Goal: Task Accomplishment & Management: Manage account settings

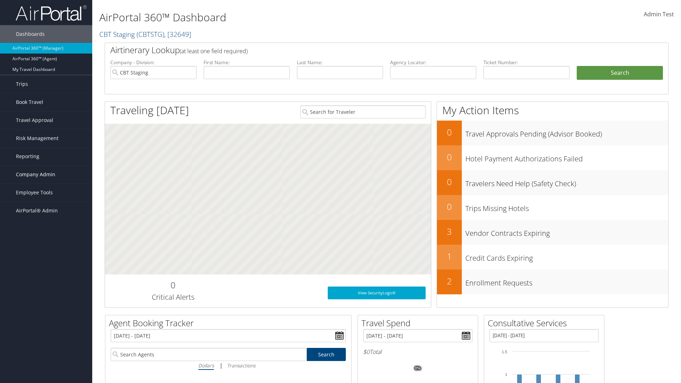
click at [46, 175] on span "Company Admin" at bounding box center [35, 175] width 39 height 18
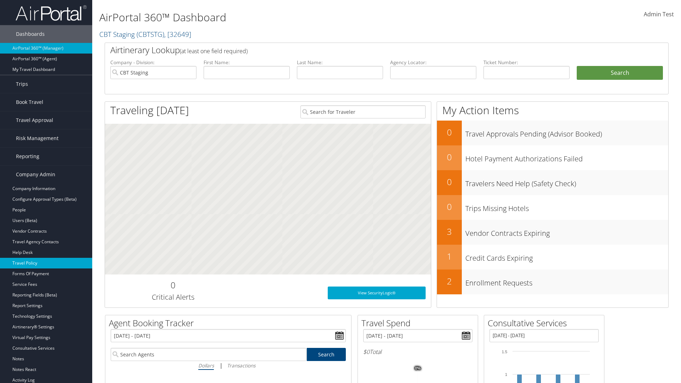
click at [46, 263] on link "Travel Policy" at bounding box center [46, 263] width 92 height 11
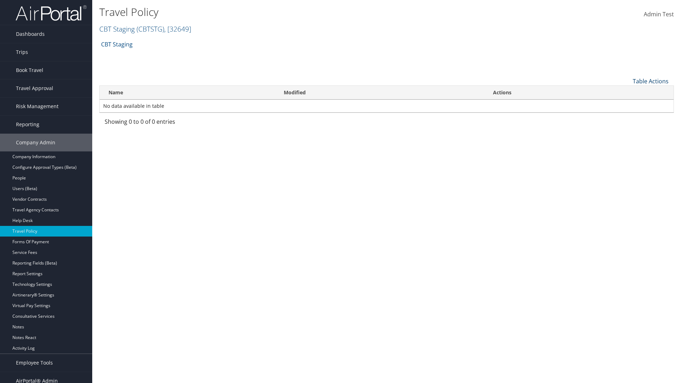
click at [650, 81] on link "Table Actions" at bounding box center [651, 81] width 36 height 8
click at [627, 92] on link "Add New Policy" at bounding box center [626, 92] width 93 height 12
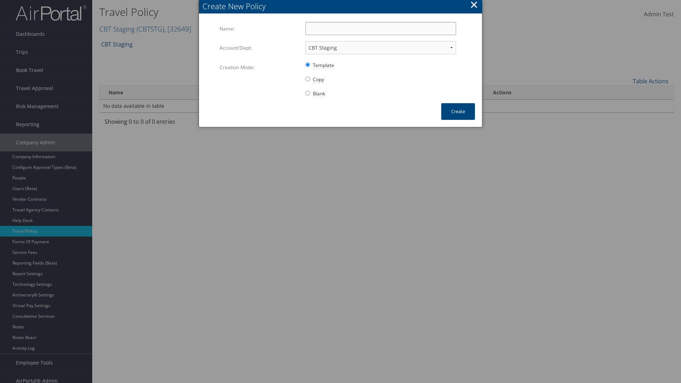
click at [381, 28] on input "Name:" at bounding box center [380, 28] width 151 height 13
type input "Auto Policy"
click at [458, 111] on button "Create" at bounding box center [458, 111] width 34 height 17
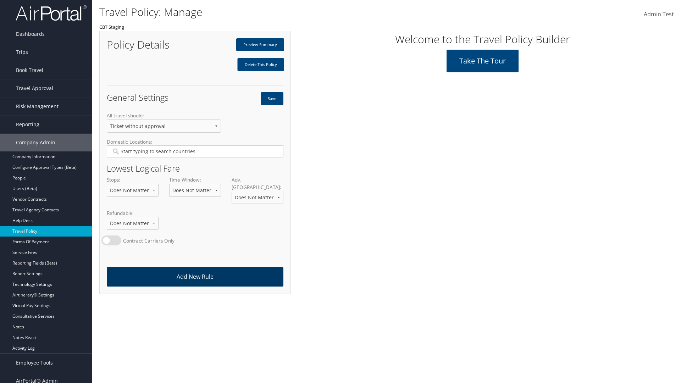
click at [195, 270] on link "Add New Rule" at bounding box center [195, 277] width 177 height 20
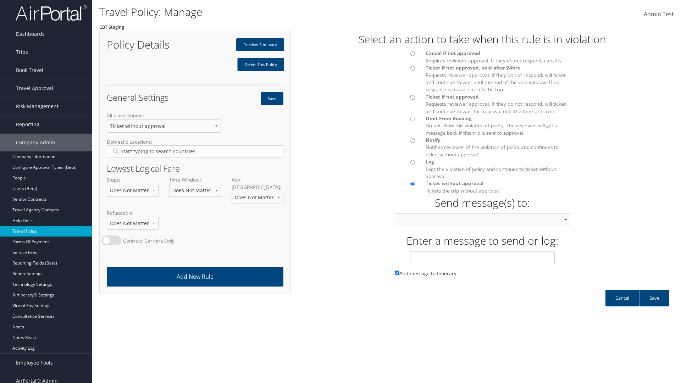
click at [405, 56] on div at bounding box center [404, 56] width 31 height 12
click at [482, 264] on input "text" at bounding box center [482, 257] width 145 height 13
type input "Message 1"
click at [654, 305] on link "Save" at bounding box center [654, 298] width 30 height 17
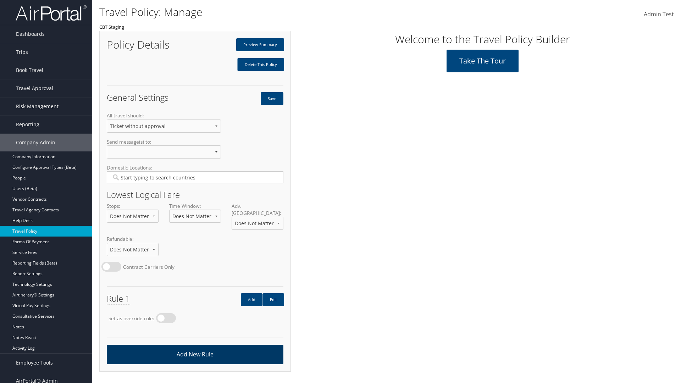
click at [195, 347] on link "Add New Rule" at bounding box center [195, 355] width 177 height 20
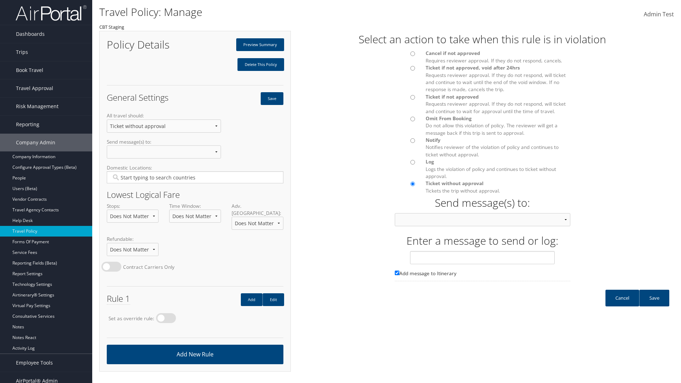
click at [405, 99] on div at bounding box center [404, 99] width 31 height 12
click at [482, 264] on input "text" at bounding box center [482, 257] width 145 height 13
type input "Message 2"
click at [654, 305] on link "Save" at bounding box center [654, 298] width 30 height 17
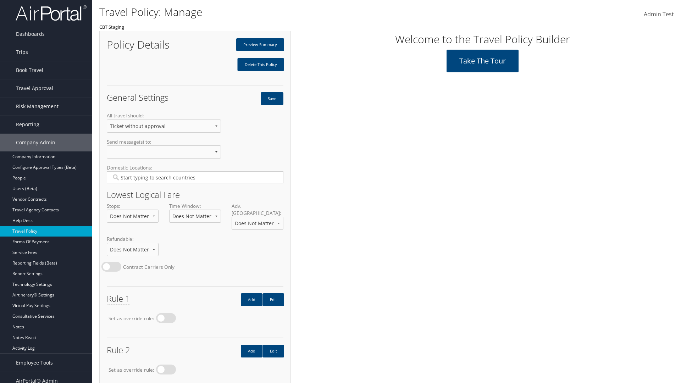
scroll to position [40, 0]
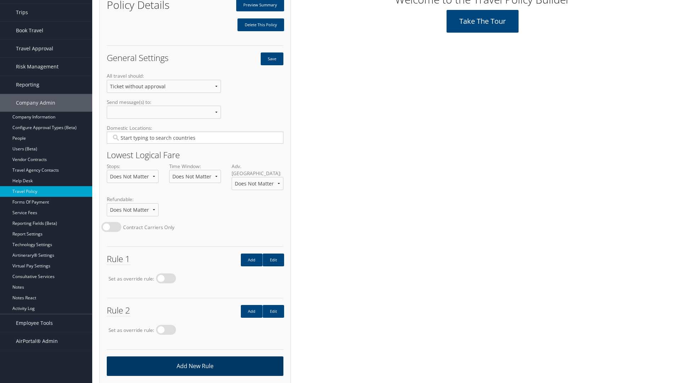
click at [195, 359] on link "Add New Rule" at bounding box center [195, 366] width 177 height 20
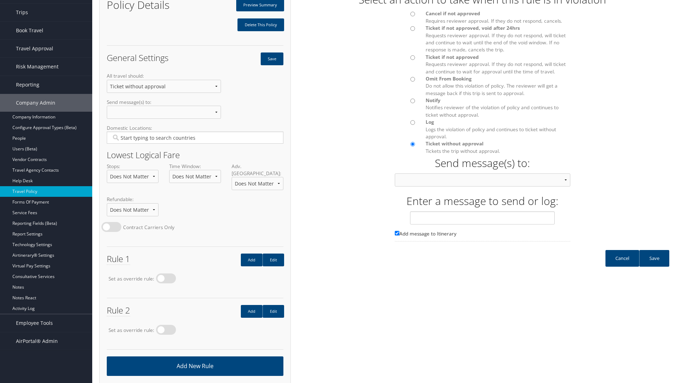
click at [413, 57] on input "Ticket if not approved Requests reviewer approval. If they do not respond, will…" at bounding box center [412, 57] width 5 height 5
radio input "true"
click at [482, 225] on input "text" at bounding box center [482, 217] width 145 height 13
type input "Message 3"
click at [654, 265] on link "Save" at bounding box center [654, 258] width 30 height 17
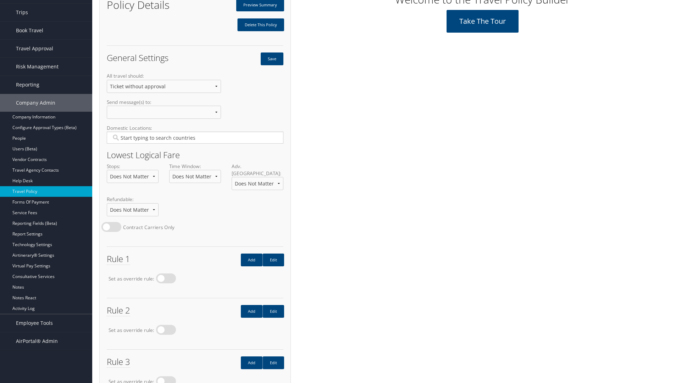
scroll to position [91, 0]
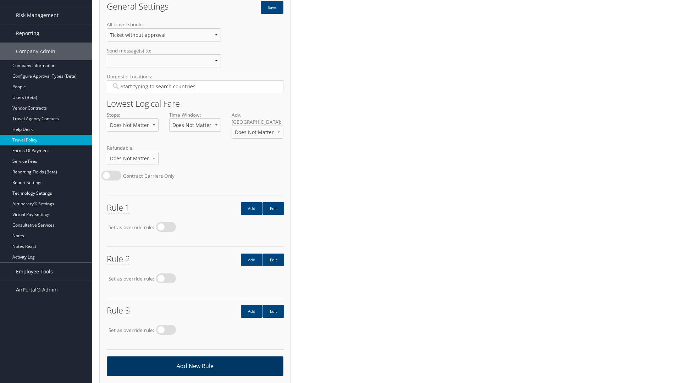
click at [195, 359] on link "Add New Rule" at bounding box center [195, 366] width 177 height 20
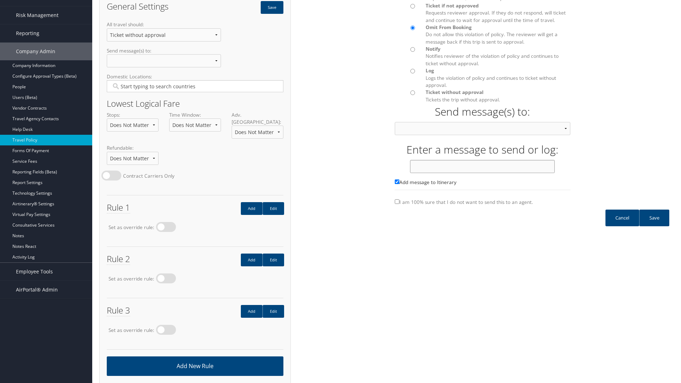
click at [482, 173] on input "text" at bounding box center [482, 166] width 145 height 13
type input "Message 4"
click at [654, 225] on link "Save" at bounding box center [654, 218] width 30 height 17
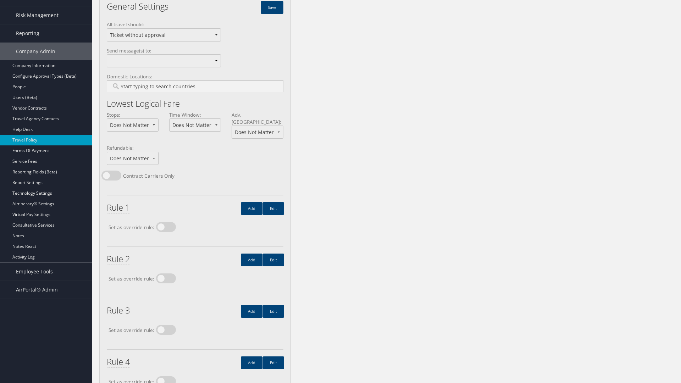
scroll to position [0, 0]
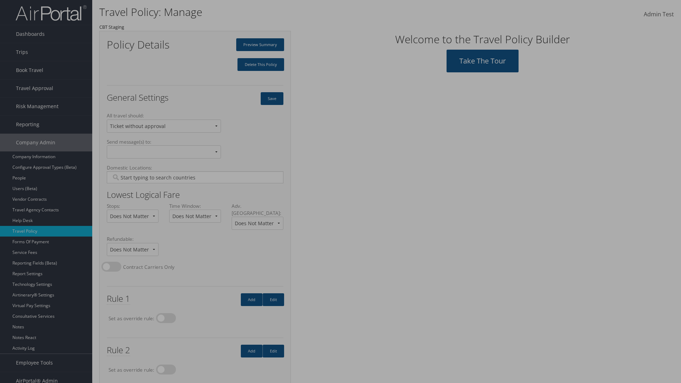
click at [341, 88] on input "Type YES to continue:" at bounding box center [341, 88] width 204 height 13
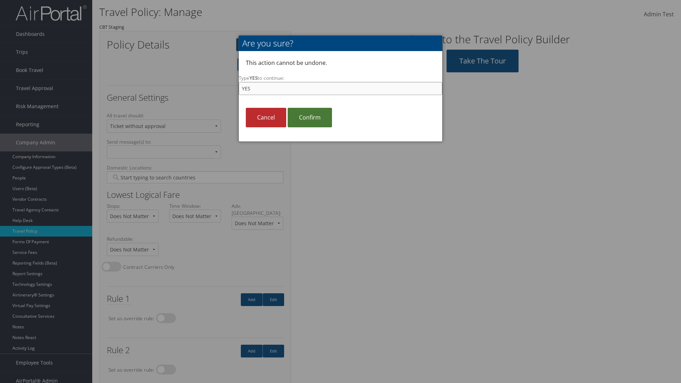
type input "YES"
click at [310, 117] on link "Confirm" at bounding box center [310, 118] width 44 height 20
